Goal: Task Accomplishment & Management: Manage account settings

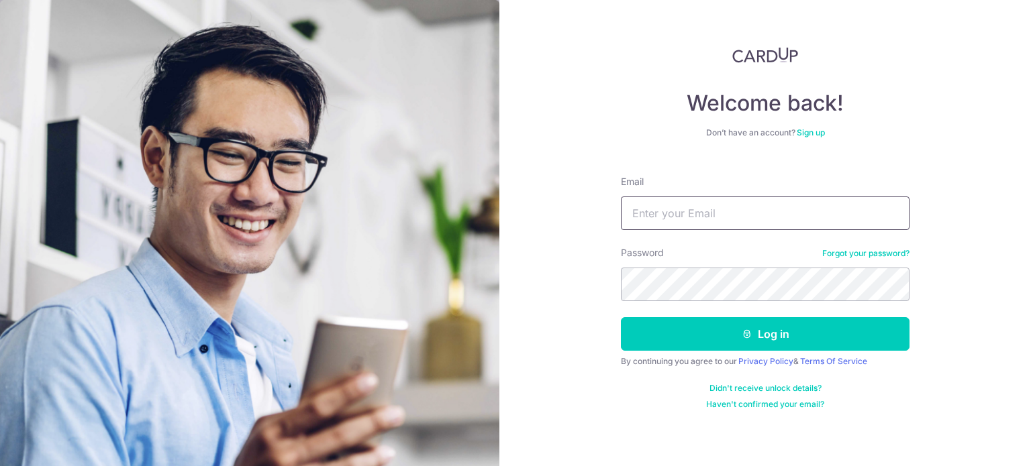
drag, startPoint x: 0, startPoint y: 0, endPoint x: 656, endPoint y: 213, distance: 690.0
click at [656, 213] on input "Email" at bounding box center [765, 214] width 289 height 34
click at [724, 255] on div "Password Forgot your password?" at bounding box center [765, 273] width 289 height 55
click at [704, 221] on input "Email" at bounding box center [765, 214] width 289 height 34
type input "[EMAIL_ADDRESS][DOMAIN_NAME]"
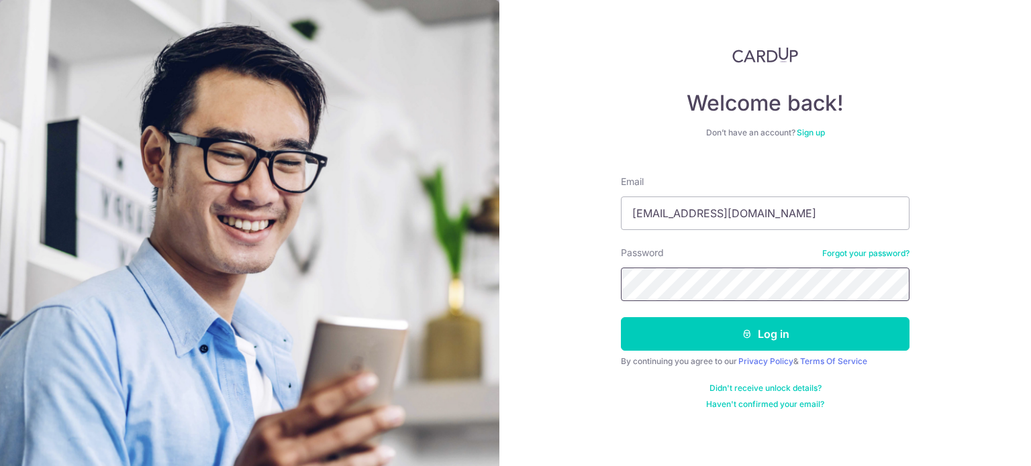
click at [621, 317] on button "Log in" at bounding box center [765, 334] width 289 height 34
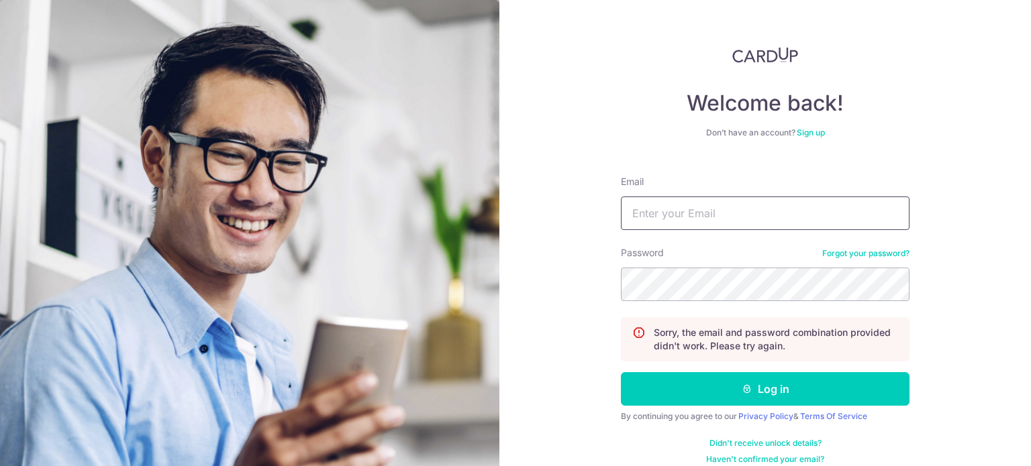
click at [684, 209] on input "Email" at bounding box center [765, 214] width 289 height 34
type input "[EMAIL_ADDRESS][DOMAIN_NAME]"
click at [621, 372] on button "Log in" at bounding box center [765, 389] width 289 height 34
